Goal: Check status: Check status

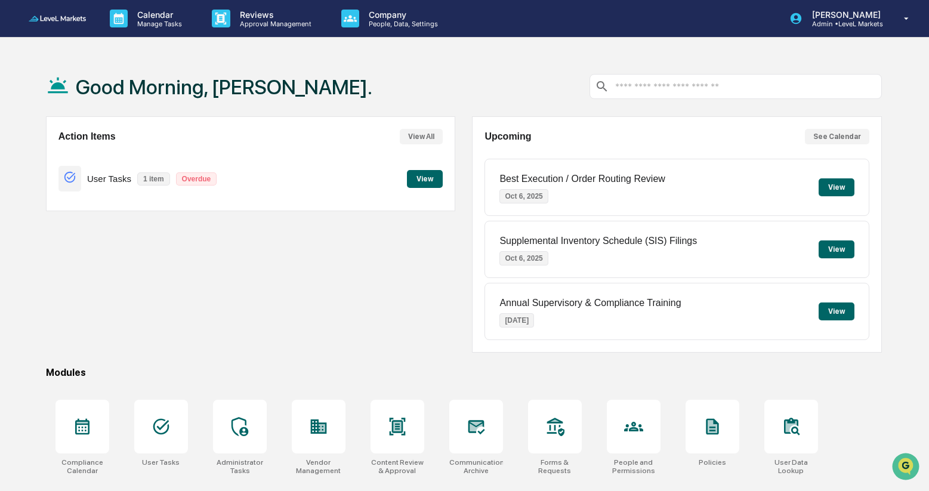
click at [424, 181] on button "View" at bounding box center [425, 179] width 36 height 18
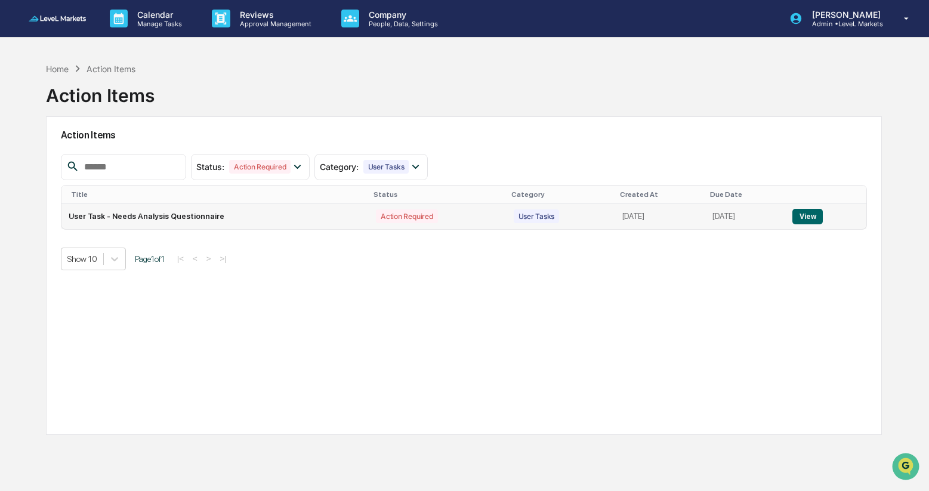
click at [212, 219] on td "User Task - Needs Analysis Questionnaire" at bounding box center [214, 216] width 307 height 25
click at [54, 13] on link at bounding box center [65, 18] width 72 height 37
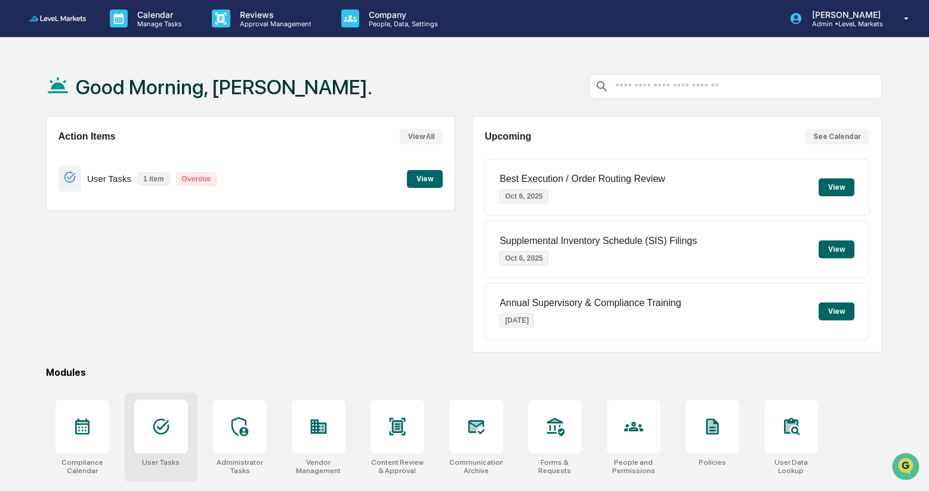
click at [165, 429] on icon at bounding box center [161, 426] width 19 height 19
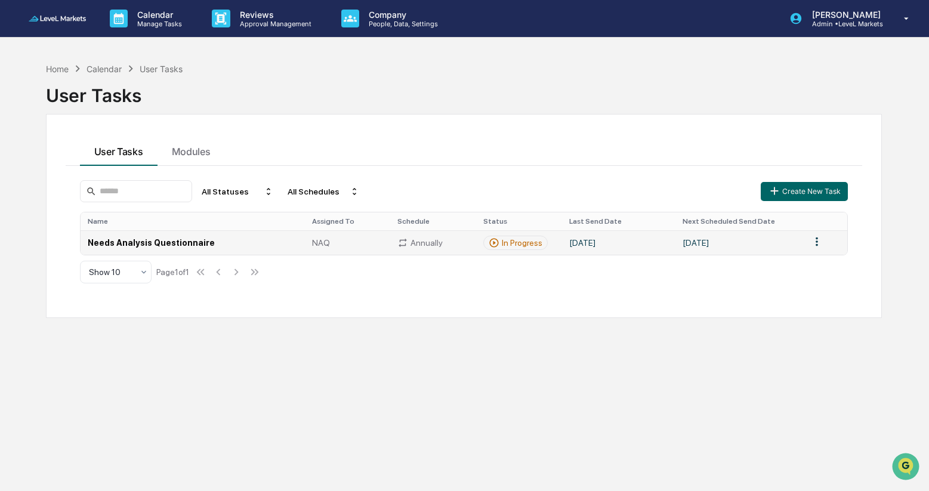
click at [719, 246] on td "[DATE]" at bounding box center [738, 242] width 127 height 24
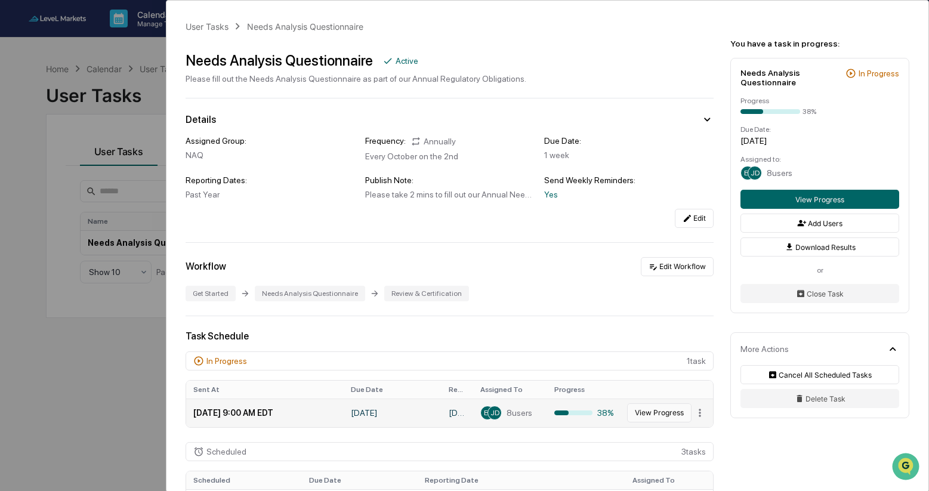
click at [666, 415] on button "View Progress" at bounding box center [659, 412] width 64 height 19
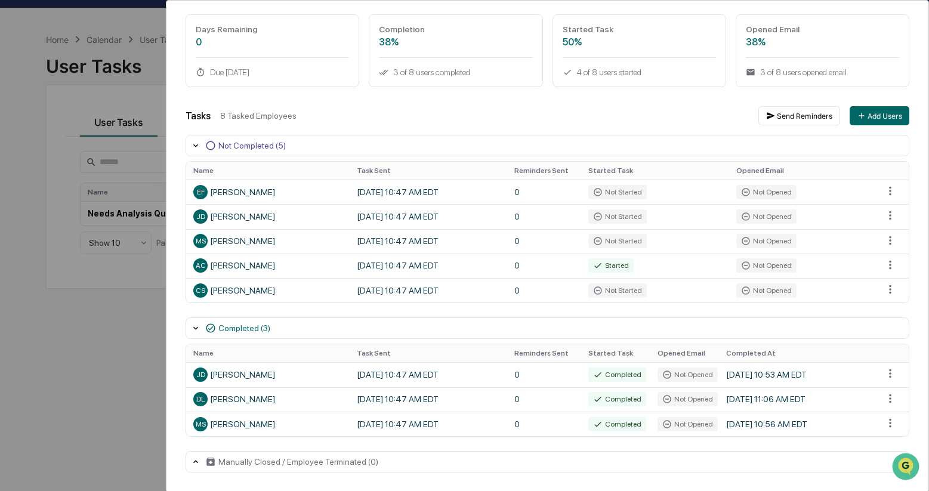
scroll to position [31, 0]
